Goal: Feedback & Contribution: Leave review/rating

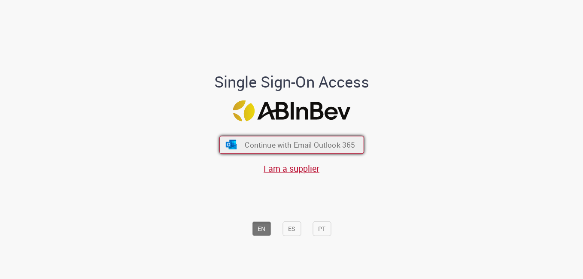
click at [323, 143] on span "Continue with Email Outlook 365" at bounding box center [300, 145] width 110 height 10
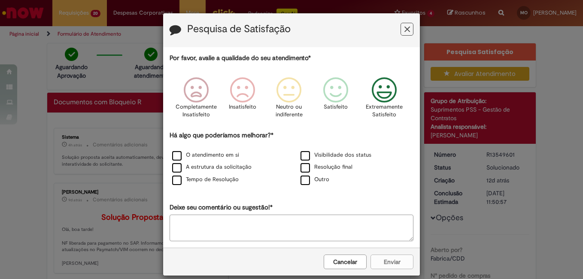
click at [382, 98] on icon "Feedback" at bounding box center [384, 90] width 32 height 26
click at [410, 29] on button "Feedback" at bounding box center [406, 29] width 13 height 13
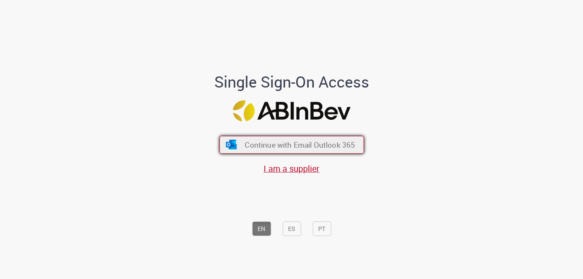
click at [338, 144] on span "Continue with Email Outlook 365" at bounding box center [300, 145] width 110 height 10
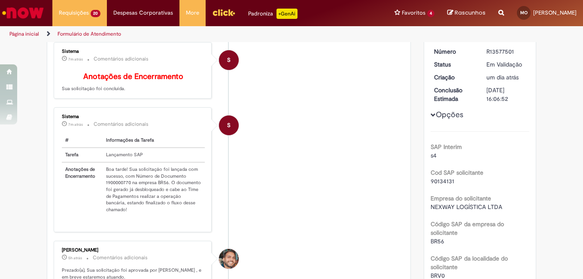
scroll to position [172, 0]
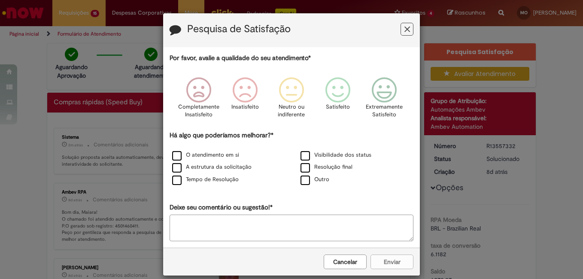
click at [128, 206] on div "Pesquisa de Satisfação Por favor, avalie a qualidade do seu atendimento* Comple…" at bounding box center [291, 139] width 583 height 279
